Goal: Obtain resource: Download file/media

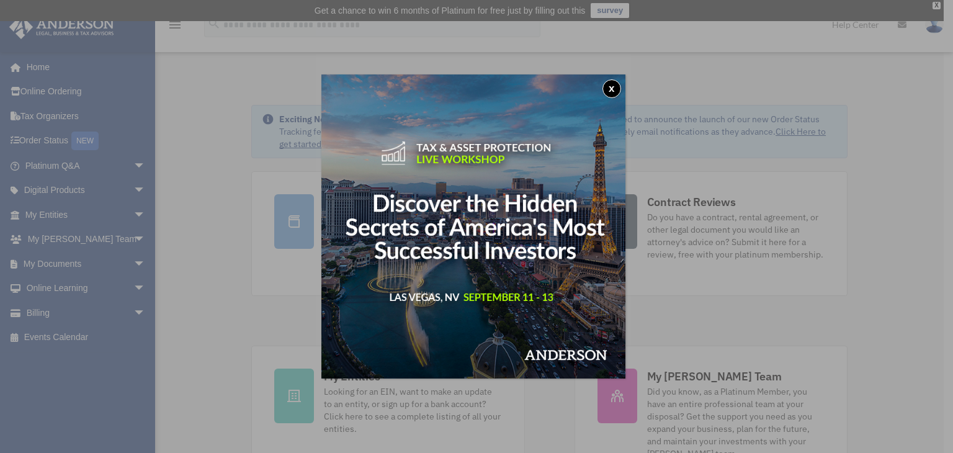
click at [615, 87] on button "x" at bounding box center [611, 88] width 19 height 19
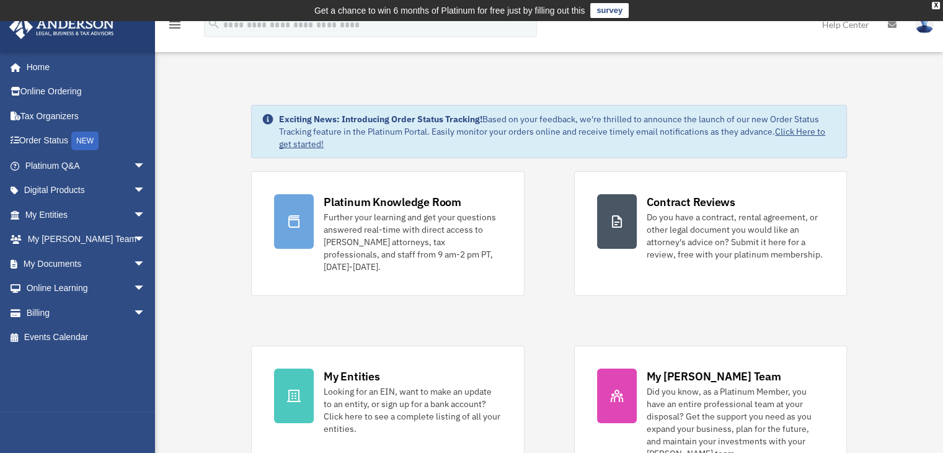
click at [74, 120] on link "Tax Organizers" at bounding box center [87, 116] width 156 height 25
click at [133, 260] on span "arrow_drop_down" at bounding box center [145, 263] width 25 height 25
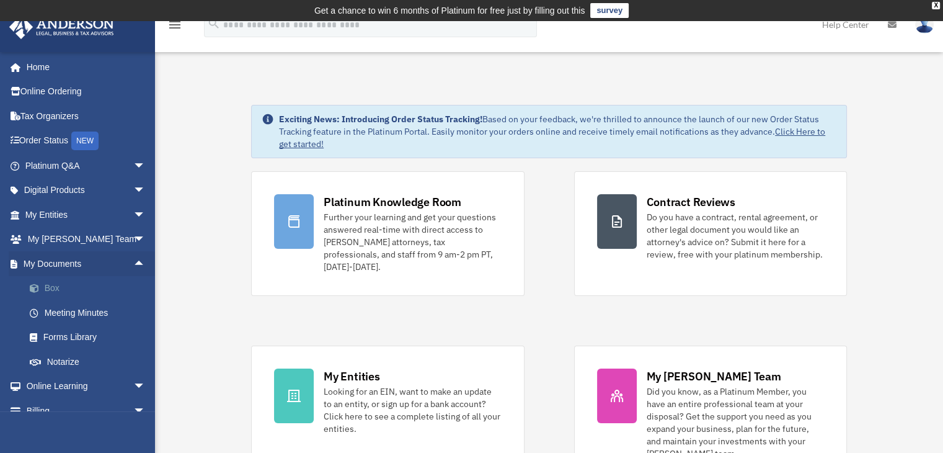
click at [52, 288] on link "Box" at bounding box center [90, 288] width 147 height 25
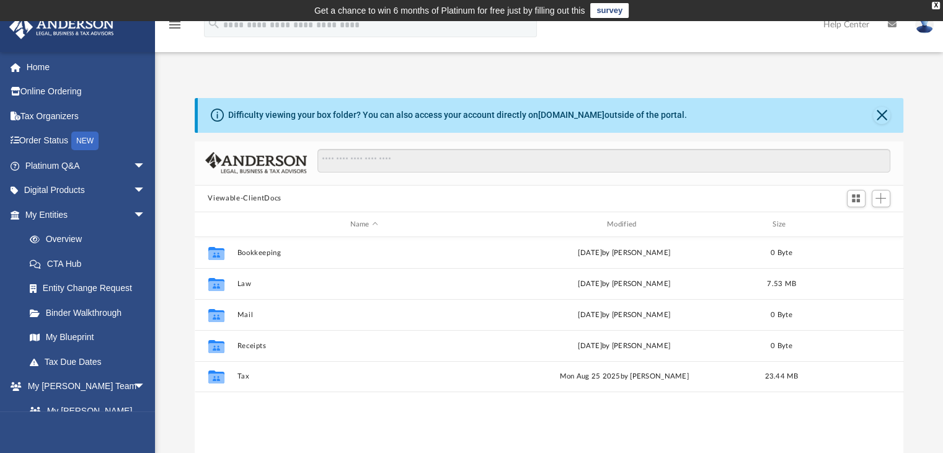
scroll to position [272, 700]
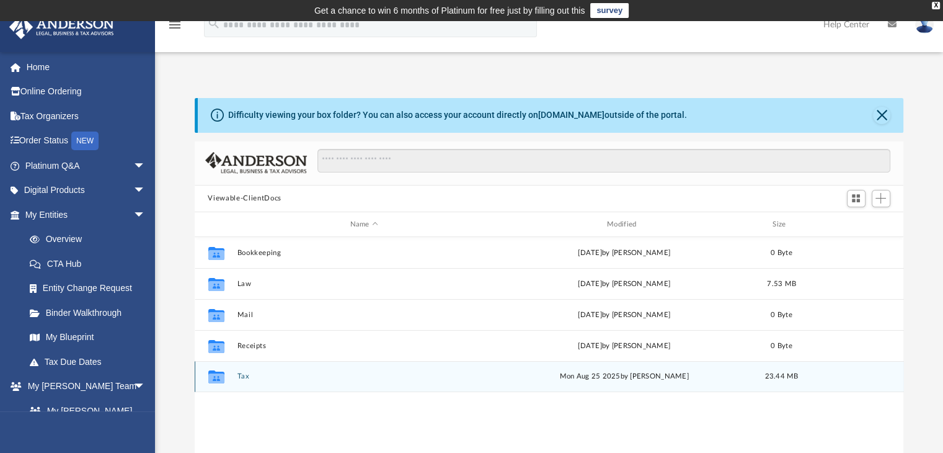
click at [216, 378] on icon "grid" at bounding box center [216, 378] width 16 height 10
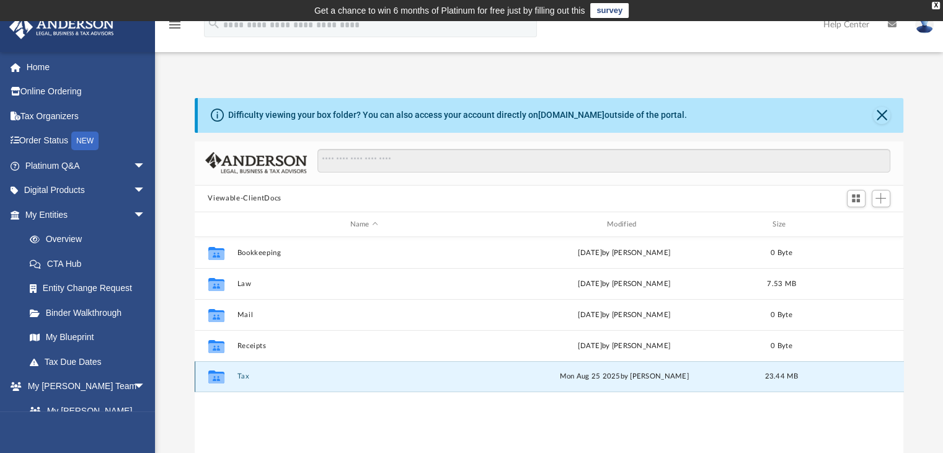
click at [247, 375] on button "Tax" at bounding box center [364, 377] width 254 height 8
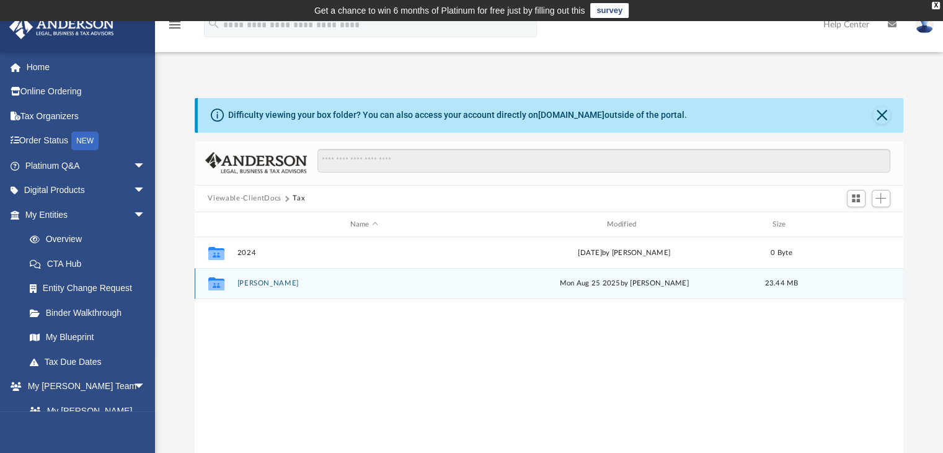
click at [267, 278] on div "Collaborated Folder [PERSON_NAME][DATE] by [PERSON_NAME] 23.44 MB" at bounding box center [549, 283] width 709 height 31
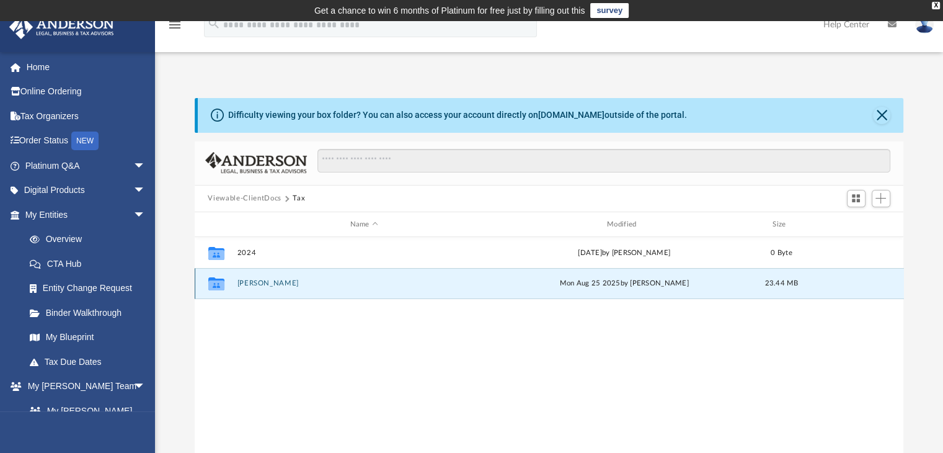
click at [280, 283] on button "[PERSON_NAME]" at bounding box center [364, 284] width 254 height 8
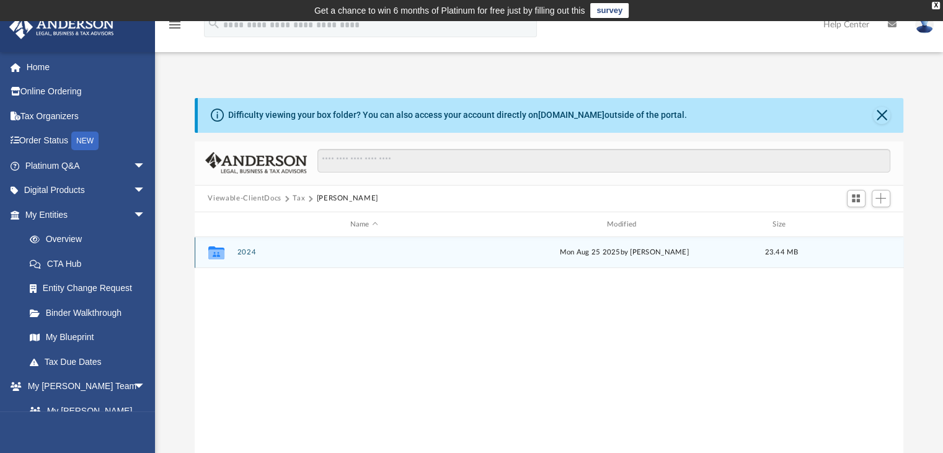
click at [252, 251] on button "2024" at bounding box center [364, 253] width 254 height 8
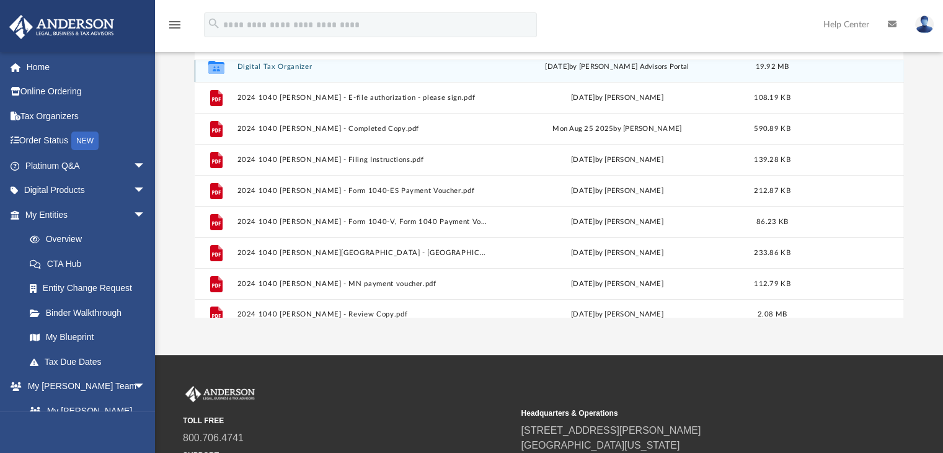
scroll to position [0, 0]
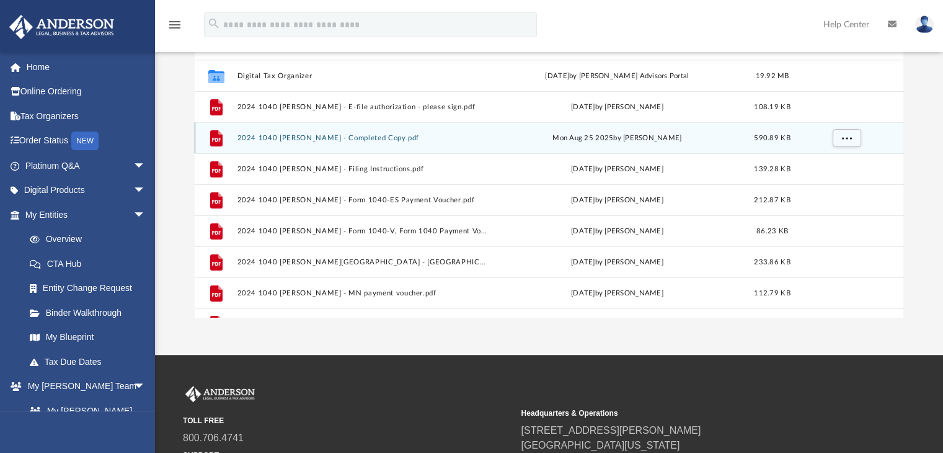
click at [254, 137] on button "2024 1040 [PERSON_NAME] - Completed Copy.pdf" at bounding box center [362, 138] width 250 height 8
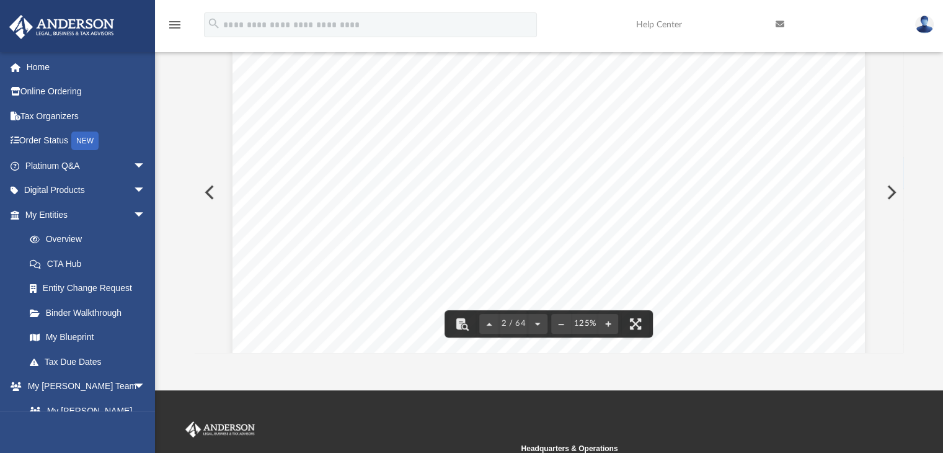
scroll to position [930, 0]
click at [467, 322] on button "File preview" at bounding box center [462, 323] width 27 height 27
click at [465, 321] on button "File preview" at bounding box center [462, 323] width 27 height 27
click at [709, 215] on div "CLIENT'S COPY Caution: Forms printed from within Adobe Acrobat products may not…" at bounding box center [549, 358] width 633 height 819
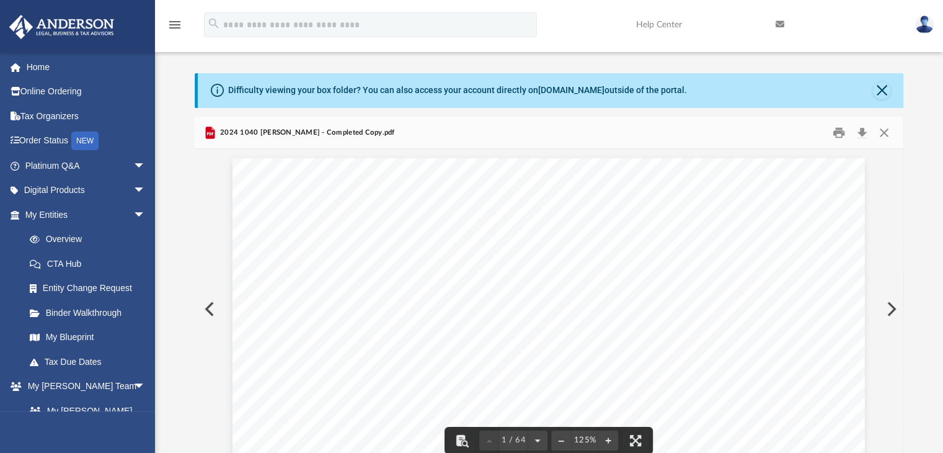
scroll to position [0, 0]
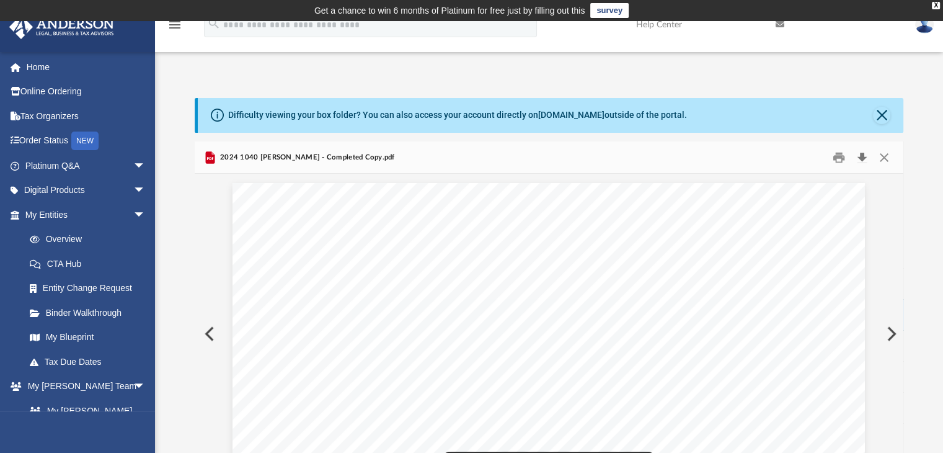
click at [865, 156] on button "Download" at bounding box center [863, 157] width 22 height 19
